Goal: Transaction & Acquisition: Purchase product/service

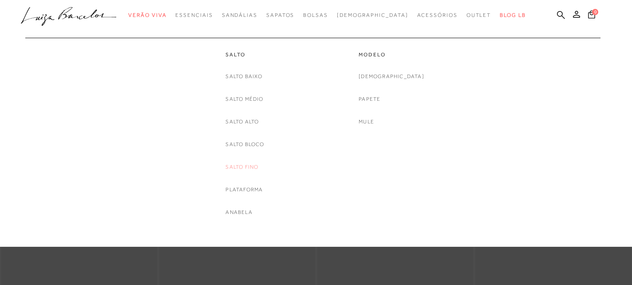
click at [241, 168] on link "Salto Fino" at bounding box center [241, 166] width 33 height 9
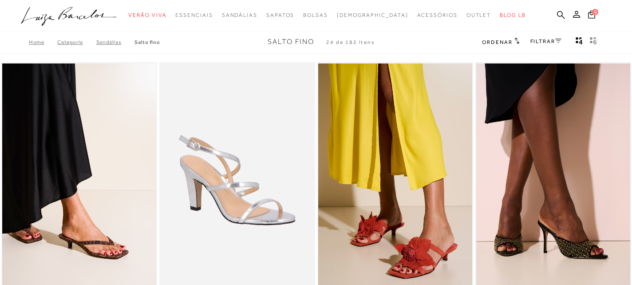
click at [539, 48] on div "Home Categoria SANDÁLIAS Salto Fino Salto Fino 24 de 182 itens Ordenar Ordenar …" at bounding box center [316, 42] width 632 height 23
click at [543, 42] on link "FILTRAR" at bounding box center [545, 41] width 31 height 6
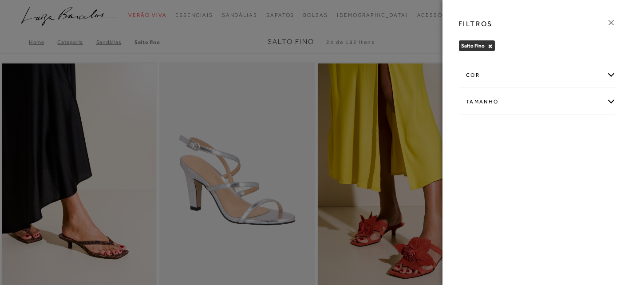
click at [510, 76] on div "cor" at bounding box center [537, 75] width 157 height 24
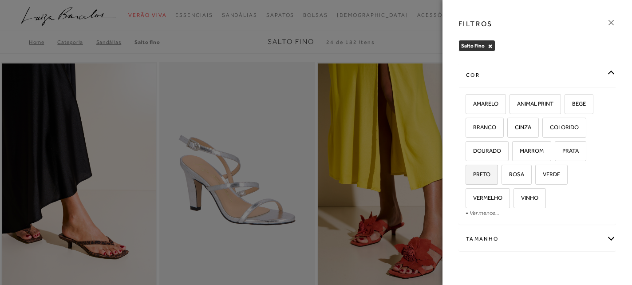
click at [479, 172] on span "PRETO" at bounding box center [478, 174] width 24 height 7
click at [473, 172] on input "PRETO" at bounding box center [468, 175] width 9 height 9
checkbox input "true"
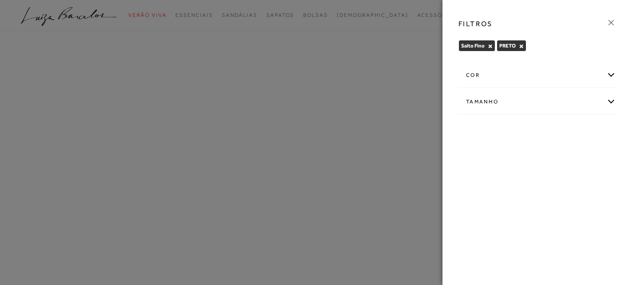
click at [513, 99] on div "Tamanho" at bounding box center [537, 102] width 157 height 24
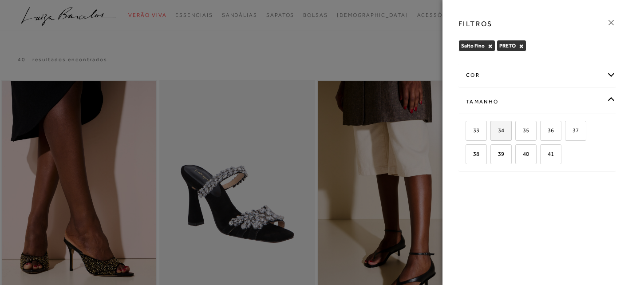
click at [500, 128] on span "34" at bounding box center [497, 130] width 13 height 7
click at [498, 128] on input "34" at bounding box center [493, 131] width 9 height 9
checkbox input "true"
click at [358, 60] on div at bounding box center [316, 142] width 632 height 285
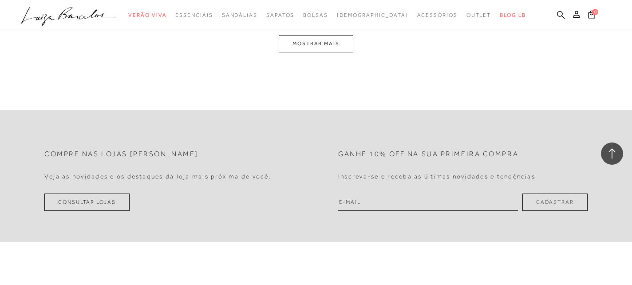
scroll to position [876, 0]
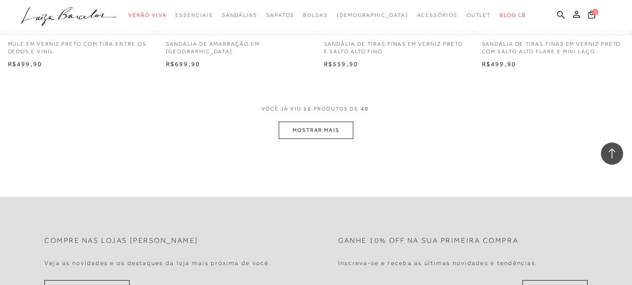
click at [320, 136] on button "MOSTRAR MAIS" at bounding box center [316, 130] width 75 height 17
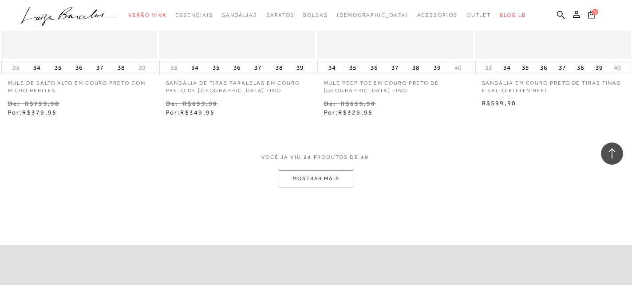
scroll to position [1725, 0]
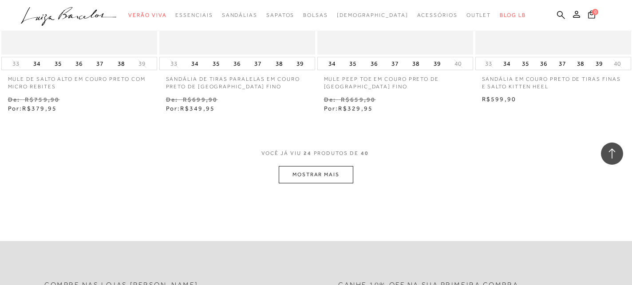
click at [316, 178] on button "MOSTRAR MAIS" at bounding box center [316, 174] width 75 height 17
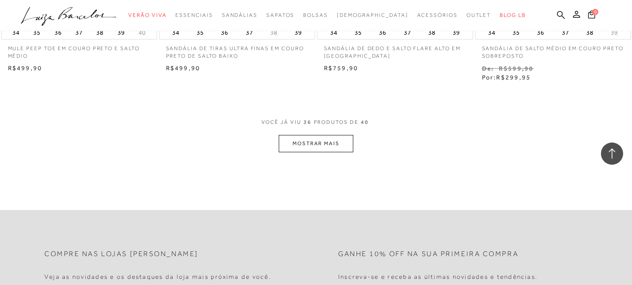
scroll to position [2646, 0]
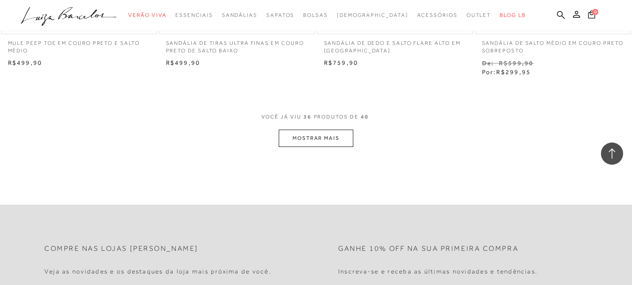
click at [306, 137] on button "MOSTRAR MAIS" at bounding box center [316, 138] width 75 height 17
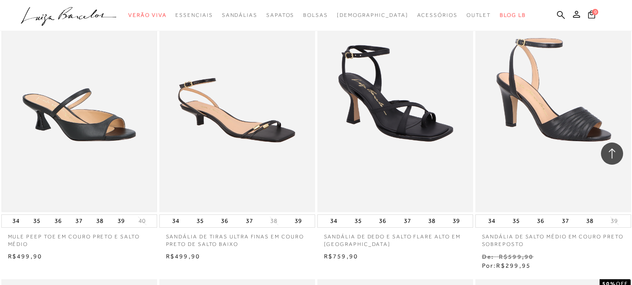
scroll to position [2454, 0]
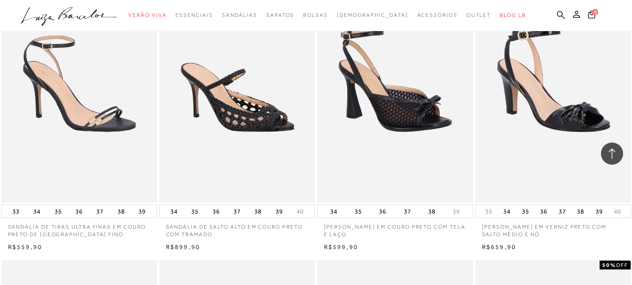
click at [101, 102] on img at bounding box center [79, 85] width 154 height 231
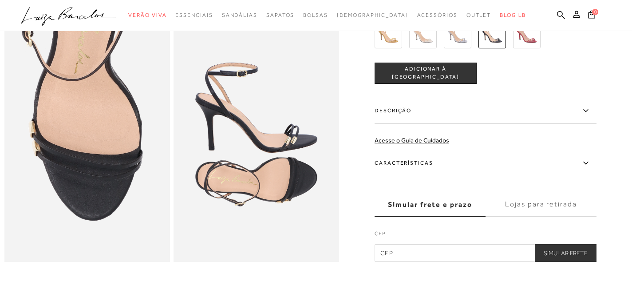
scroll to position [469, 0]
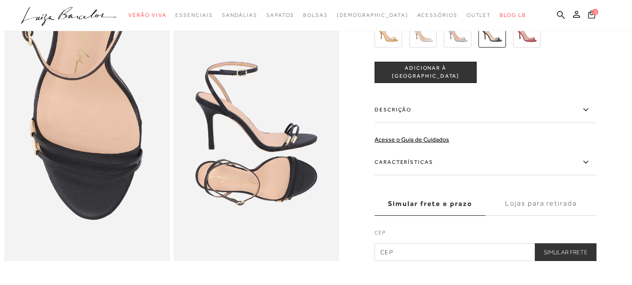
click at [419, 256] on input "text" at bounding box center [486, 252] width 222 height 18
click at [525, 204] on label "Lojas para retirada" at bounding box center [540, 204] width 111 height 24
click at [0, 0] on input "Lojas para retirada" at bounding box center [0, 0] width 0 height 0
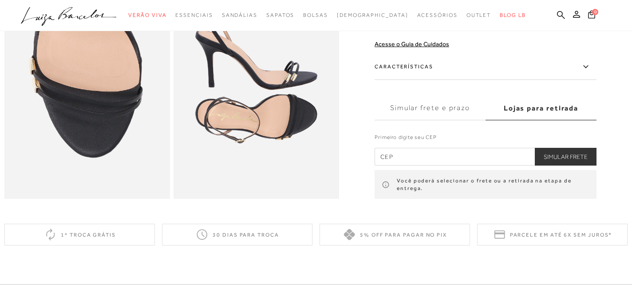
scroll to position [532, 0]
click at [452, 154] on input "text" at bounding box center [486, 156] width 222 height 18
type input "60140-120"
click at [575, 152] on button "Simular Frete" at bounding box center [566, 156] width 62 height 18
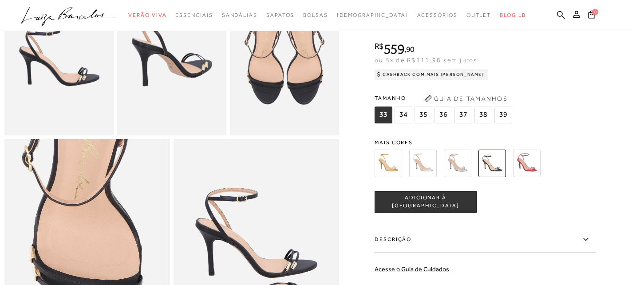
scroll to position [343, 0]
click at [404, 122] on span "34" at bounding box center [403, 114] width 18 height 17
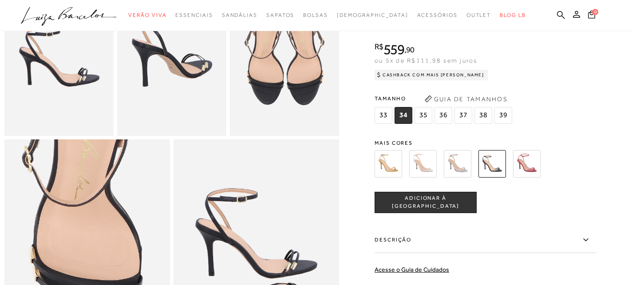
click at [410, 207] on button "ADICIONAR À [GEOGRAPHIC_DATA]" at bounding box center [426, 201] width 102 height 21
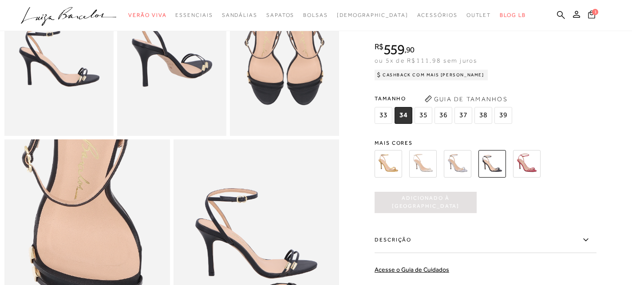
click at [594, 16] on icon at bounding box center [591, 14] width 7 height 8
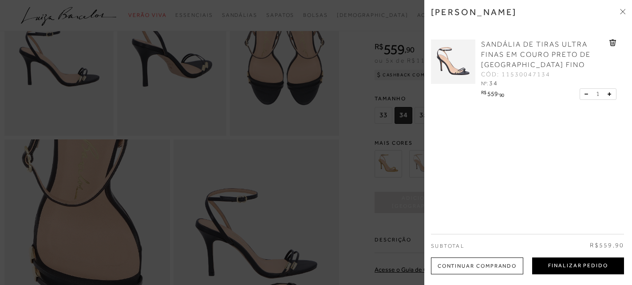
click at [564, 265] on button "Finalizar Pedido" at bounding box center [578, 265] width 92 height 17
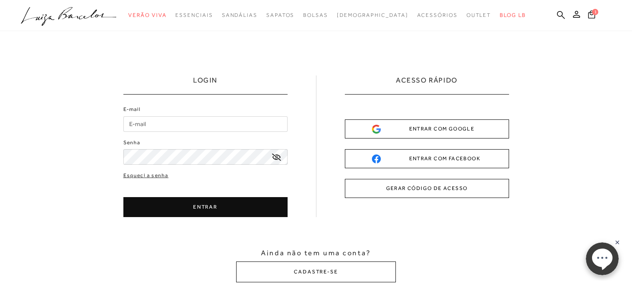
click at [409, 132] on div "ENTRAR COM GOOGLE" at bounding box center [427, 128] width 110 height 9
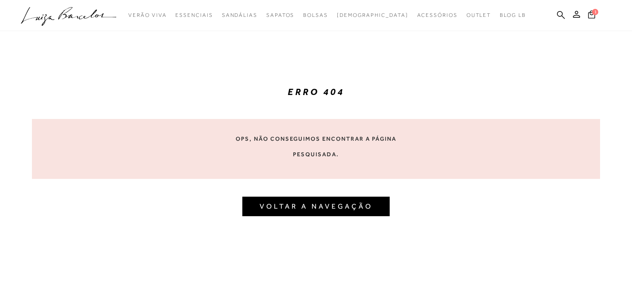
click at [358, 202] on link "VOLTAR A NAVEGAÇÃO" at bounding box center [316, 206] width 113 height 8
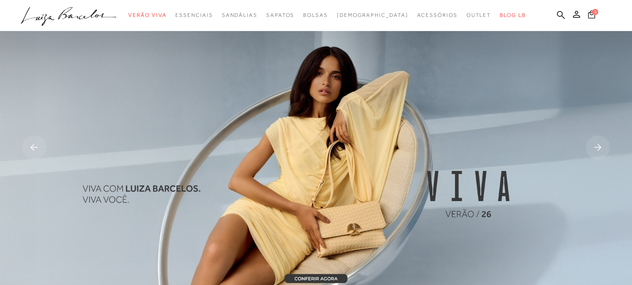
click at [593, 15] on icon at bounding box center [591, 14] width 7 height 8
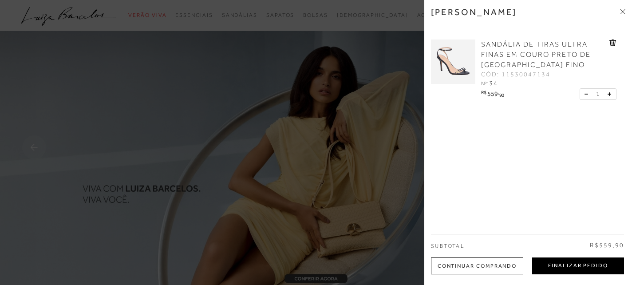
click at [561, 268] on button "Finalizar Pedido" at bounding box center [578, 265] width 92 height 17
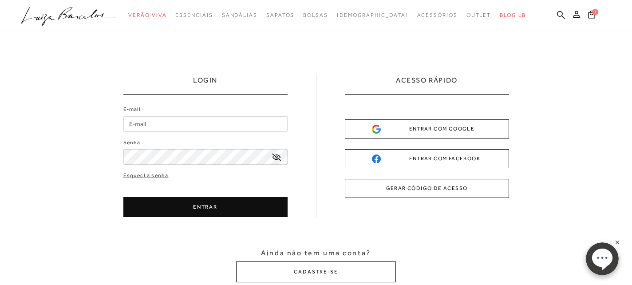
click at [412, 127] on div "ENTRAR COM GOOGLE" at bounding box center [427, 128] width 110 height 9
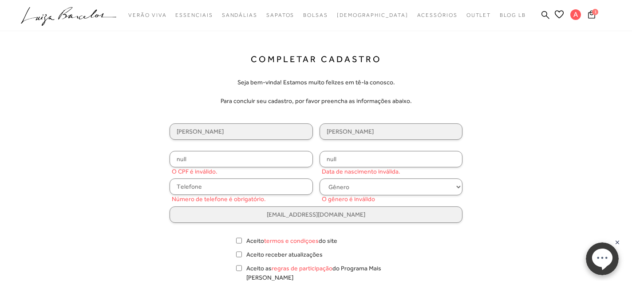
click at [249, 159] on input "null" at bounding box center [241, 159] width 143 height 16
type input "032.869.773-73"
click at [342, 163] on input "null" at bounding box center [390, 159] width 143 height 16
type input "[DATE]"
click at [252, 185] on input "text" at bounding box center [241, 186] width 143 height 16
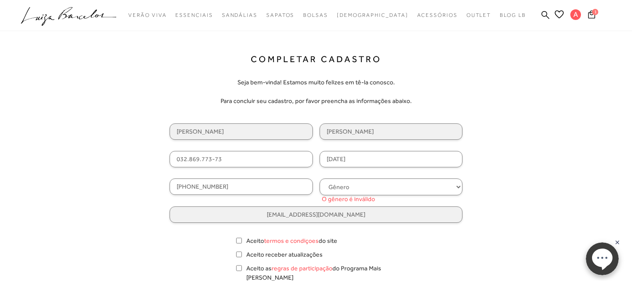
type input "[PHONE_NUMBER]"
click at [352, 184] on select "Gênero Feminino Masculino" at bounding box center [390, 186] width 143 height 17
select select
click at [319, 178] on select "Gênero Feminino Masculino" at bounding box center [390, 186] width 143 height 17
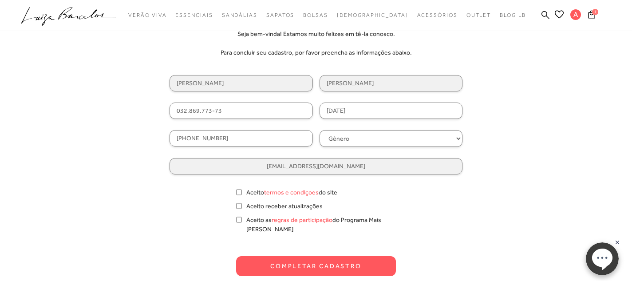
scroll to position [49, 0]
click at [239, 188] on input "Aceito termos e condiçoes do site" at bounding box center [239, 191] width 6 height 9
checkbox input "true"
click at [235, 217] on form "Completar Cadastro Seja bem-vinda! Estamos muito felizes em tê-la conosco. Para…" at bounding box center [316, 139] width 293 height 271
click at [241, 219] on input "Aceito as regras de participação do Programa Mais [PERSON_NAME]" at bounding box center [239, 218] width 6 height 9
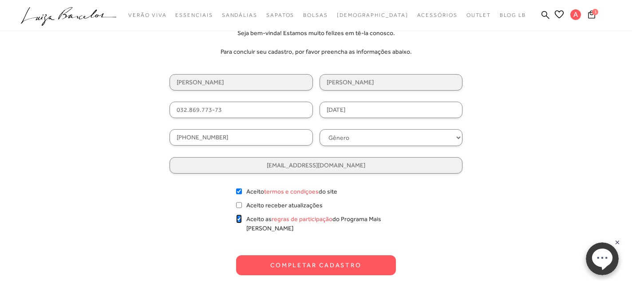
checkbox input "true"
click at [265, 261] on button "Completar Cadastro" at bounding box center [316, 265] width 160 height 20
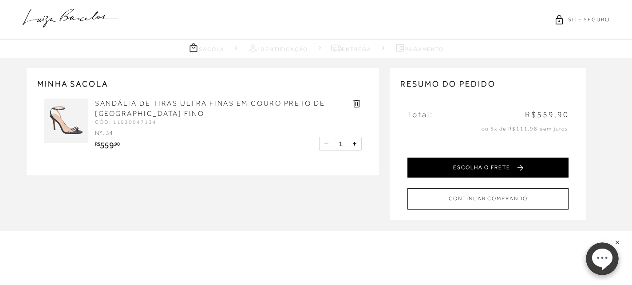
click at [465, 164] on button "ESCOLHA O FRETE" at bounding box center [487, 168] width 161 height 20
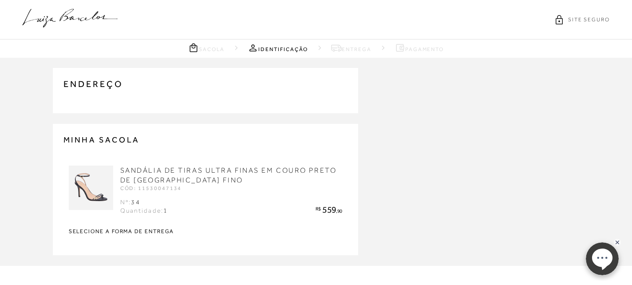
type input "[PHONE_NUMBER]"
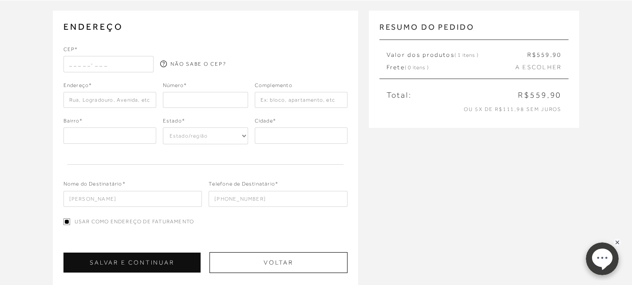
scroll to position [48, 0]
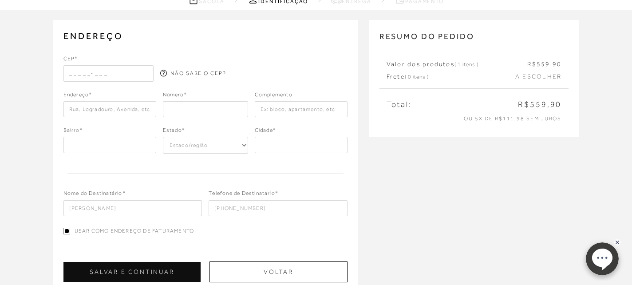
click at [104, 73] on input "text" at bounding box center [108, 73] width 90 height 16
type input "60140-120"
type input "Rua [PERSON_NAME]"
type input "Aldeota"
select select "CE"
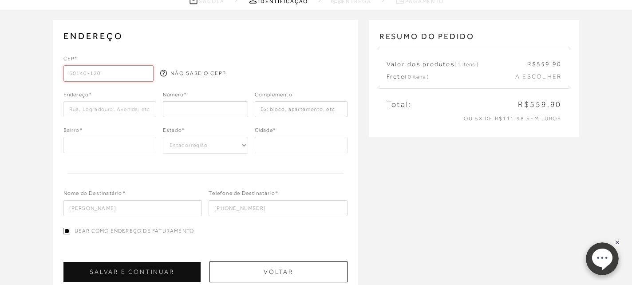
type input "[GEOGRAPHIC_DATA]"
type input "60140-120"
click at [185, 108] on input "number" at bounding box center [205, 109] width 85 height 16
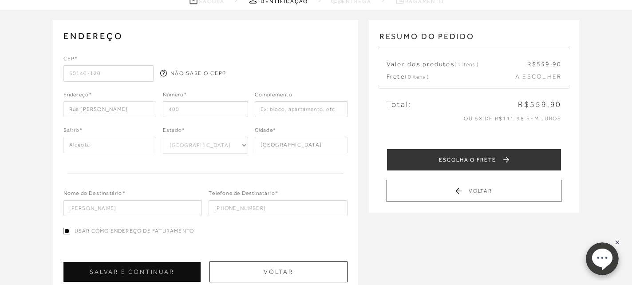
type input "400"
click at [268, 115] on input "text" at bounding box center [301, 109] width 93 height 16
type input "Apt 1602"
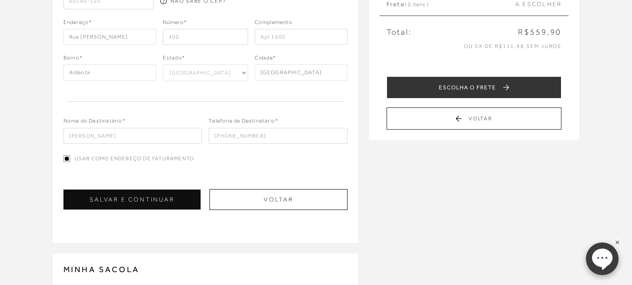
scroll to position [121, 0]
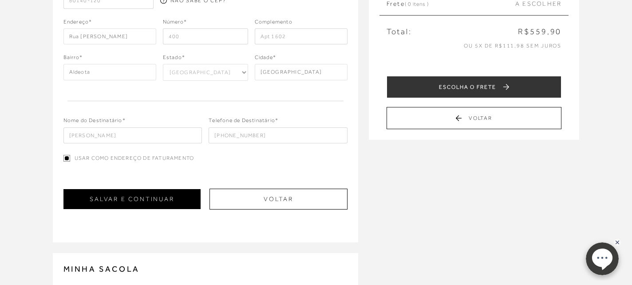
click at [191, 197] on button "SALVAR E CONTINUAR" at bounding box center [131, 199] width 137 height 20
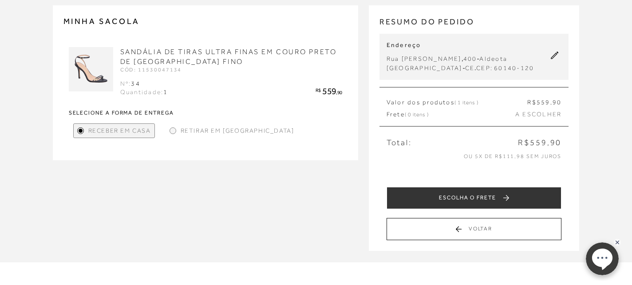
scroll to position [47, 0]
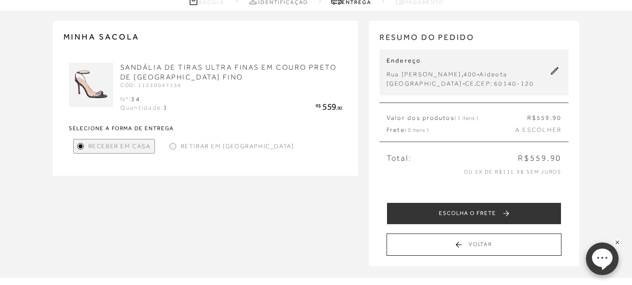
click at [200, 145] on span "Retirar em [GEOGRAPHIC_DATA]" at bounding box center [238, 146] width 114 height 9
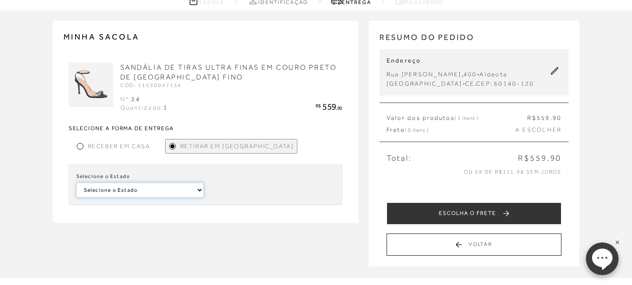
click at [169, 188] on select "Selecione o Estado [GEOGRAPHIC_DATA] [GEOGRAPHIC_DATA]" at bounding box center [139, 189] width 127 height 15
click at [96, 143] on span "Receber em Casa" at bounding box center [119, 146] width 63 height 9
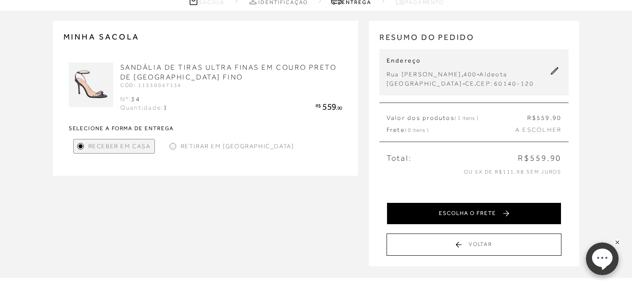
click at [460, 215] on button "ESCOLHA O FRETE" at bounding box center [473, 213] width 175 height 22
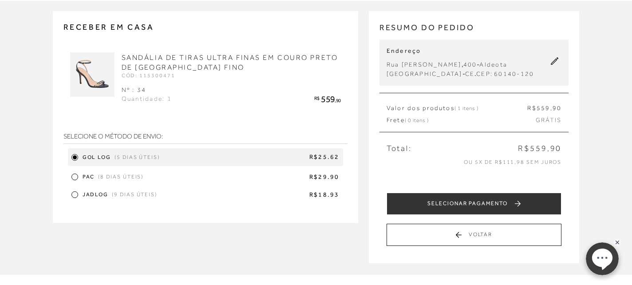
scroll to position [56, 0]
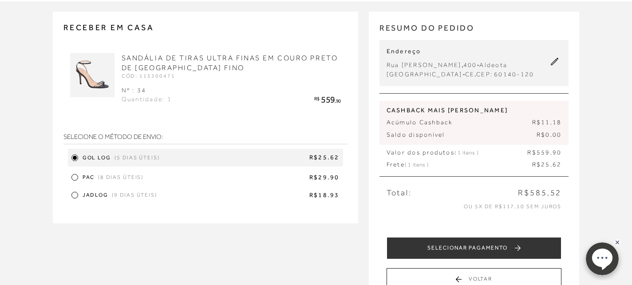
click at [123, 51] on div "Receber em casa SANDÁLIA DE TIRAS ULTRA FINAS EM COURO PRETO DE [GEOGRAPHIC_DAT…" at bounding box center [205, 117] width 284 height 190
click at [92, 73] on img at bounding box center [92, 75] width 44 height 44
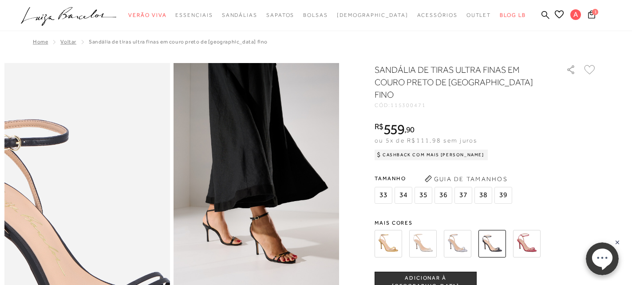
click at [96, 147] on img at bounding box center [78, 227] width 331 height 497
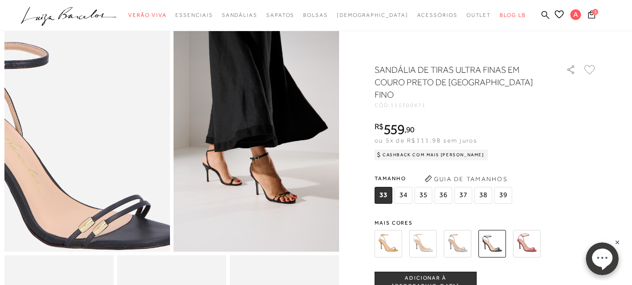
scroll to position [60, 0]
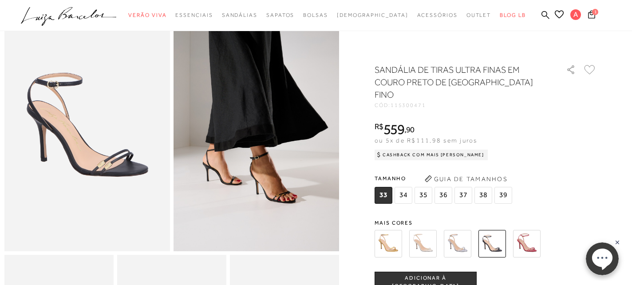
click at [250, 160] on img at bounding box center [257, 127] width 166 height 248
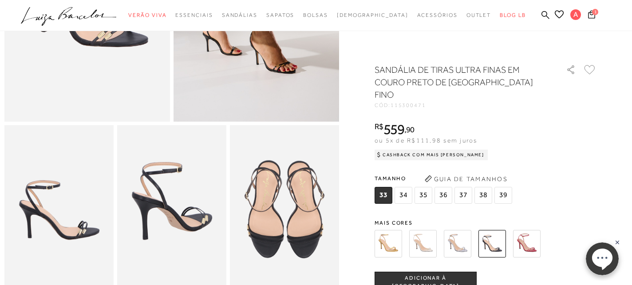
scroll to position [191, 0]
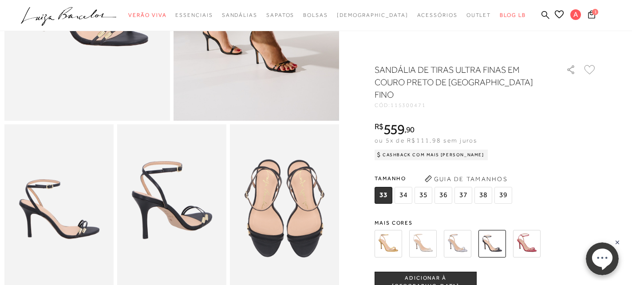
click at [205, 188] on img at bounding box center [171, 206] width 109 height 164
click at [268, 218] on img at bounding box center [284, 206] width 109 height 164
click at [94, 212] on img at bounding box center [58, 206] width 109 height 164
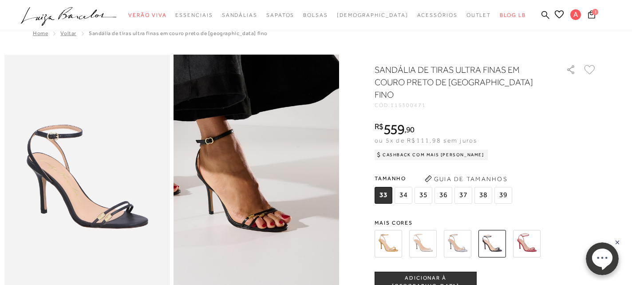
scroll to position [0, 0]
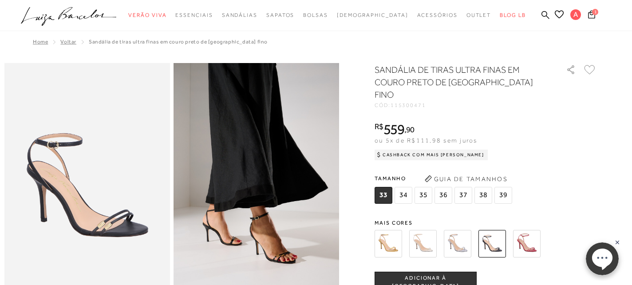
click at [425, 232] on img at bounding box center [423, 244] width 28 height 28
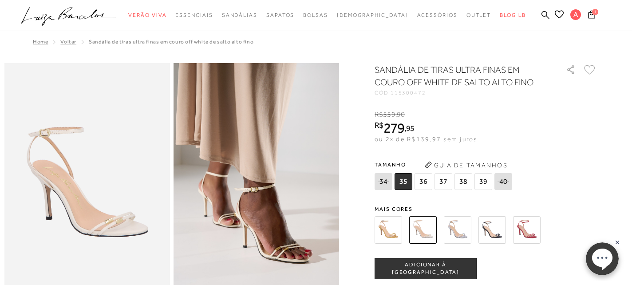
click at [398, 228] on img at bounding box center [389, 230] width 28 height 28
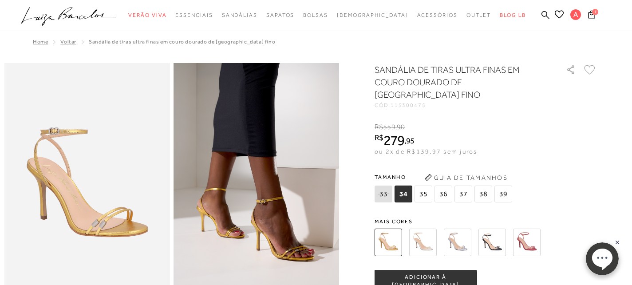
click at [528, 229] on img at bounding box center [527, 243] width 28 height 28
